Goal: Information Seeking & Learning: Understand process/instructions

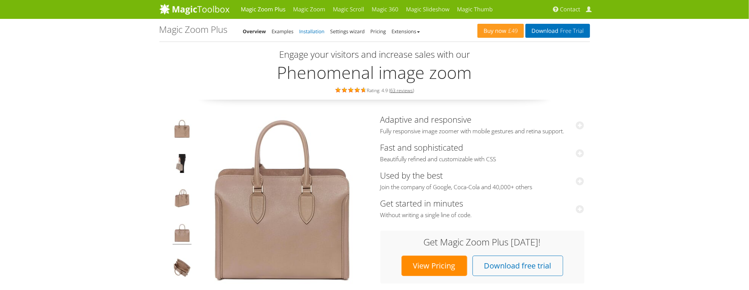
click at [310, 30] on link "Installation" at bounding box center [311, 31] width 25 height 7
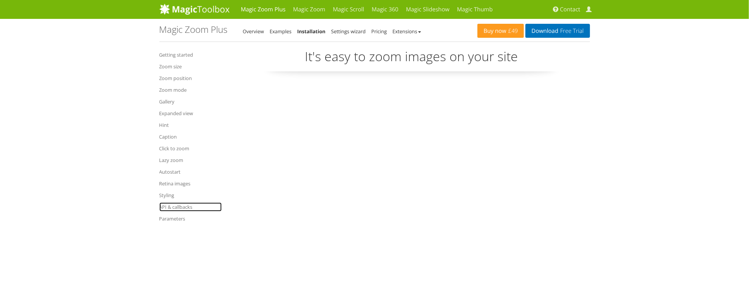
click at [169, 209] on link "API & callbacks" at bounding box center [190, 206] width 62 height 9
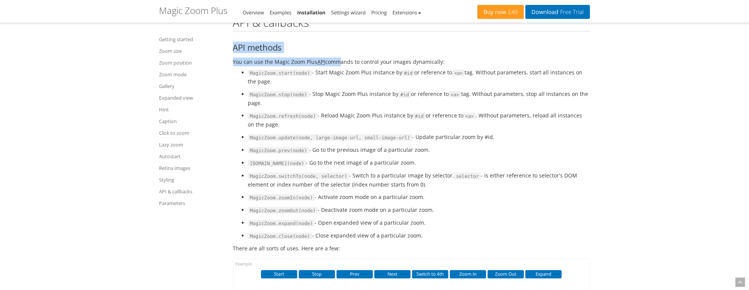
drag, startPoint x: 237, startPoint y: 63, endPoint x: 321, endPoint y: 68, distance: 84.7
click at [284, 52] on h3 "API methods" at bounding box center [411, 47] width 357 height 9
drag, startPoint x: 288, startPoint y: 63, endPoint x: 234, endPoint y: 66, distance: 53.3
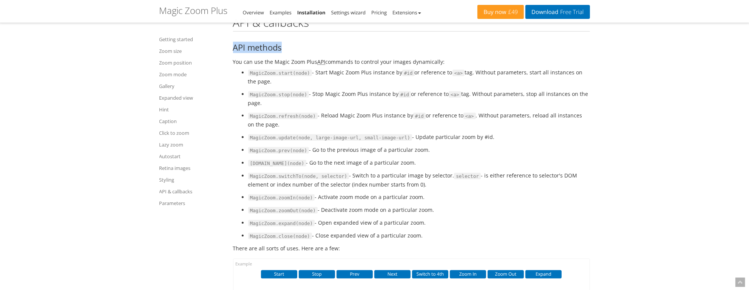
click at [234, 52] on h3 "API methods" at bounding box center [411, 47] width 357 height 9
copy h3 "API methods"
